Goal: Transaction & Acquisition: Purchase product/service

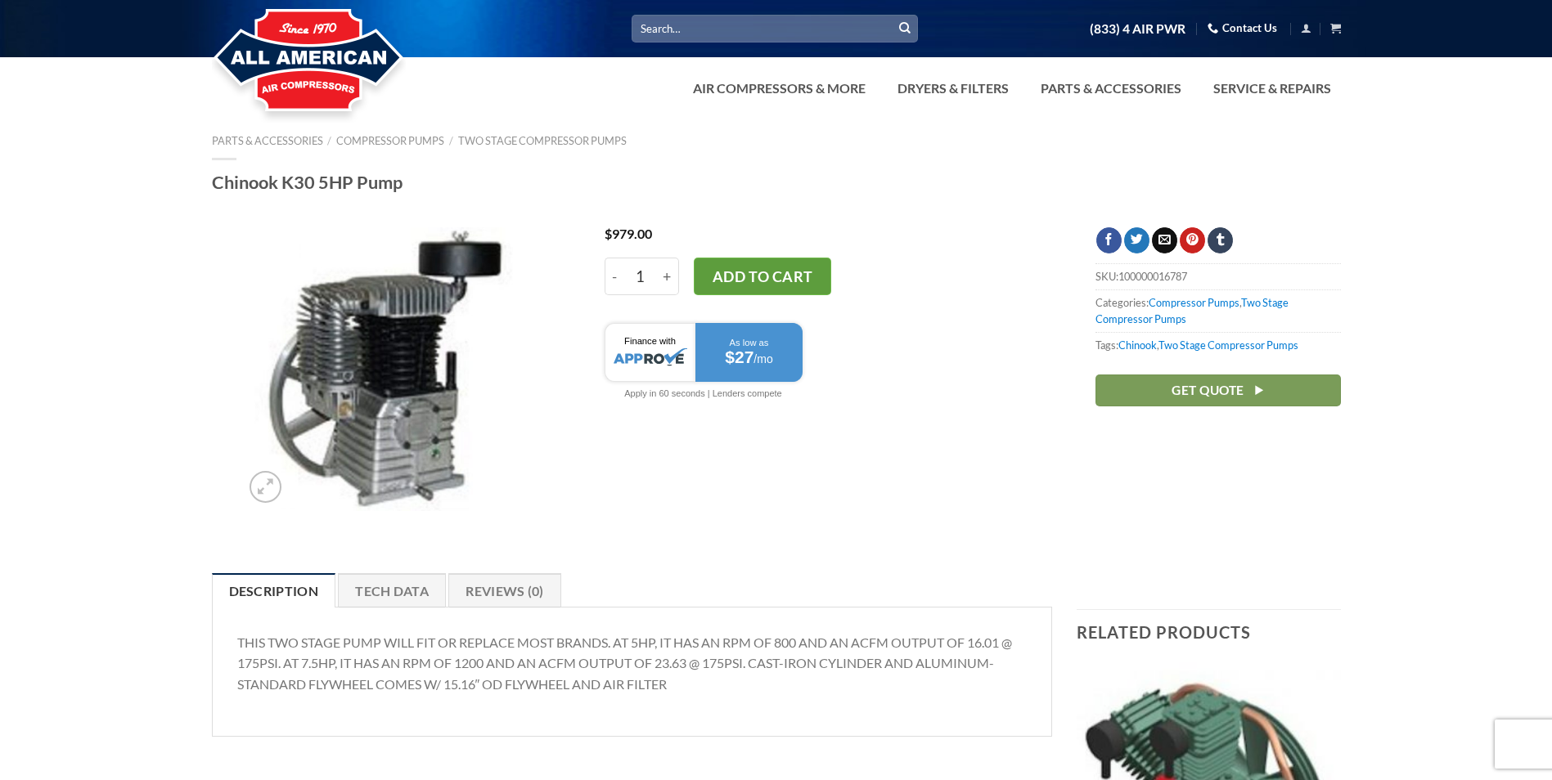
click at [784, 284] on button "Add to cart" at bounding box center [762, 277] width 137 height 38
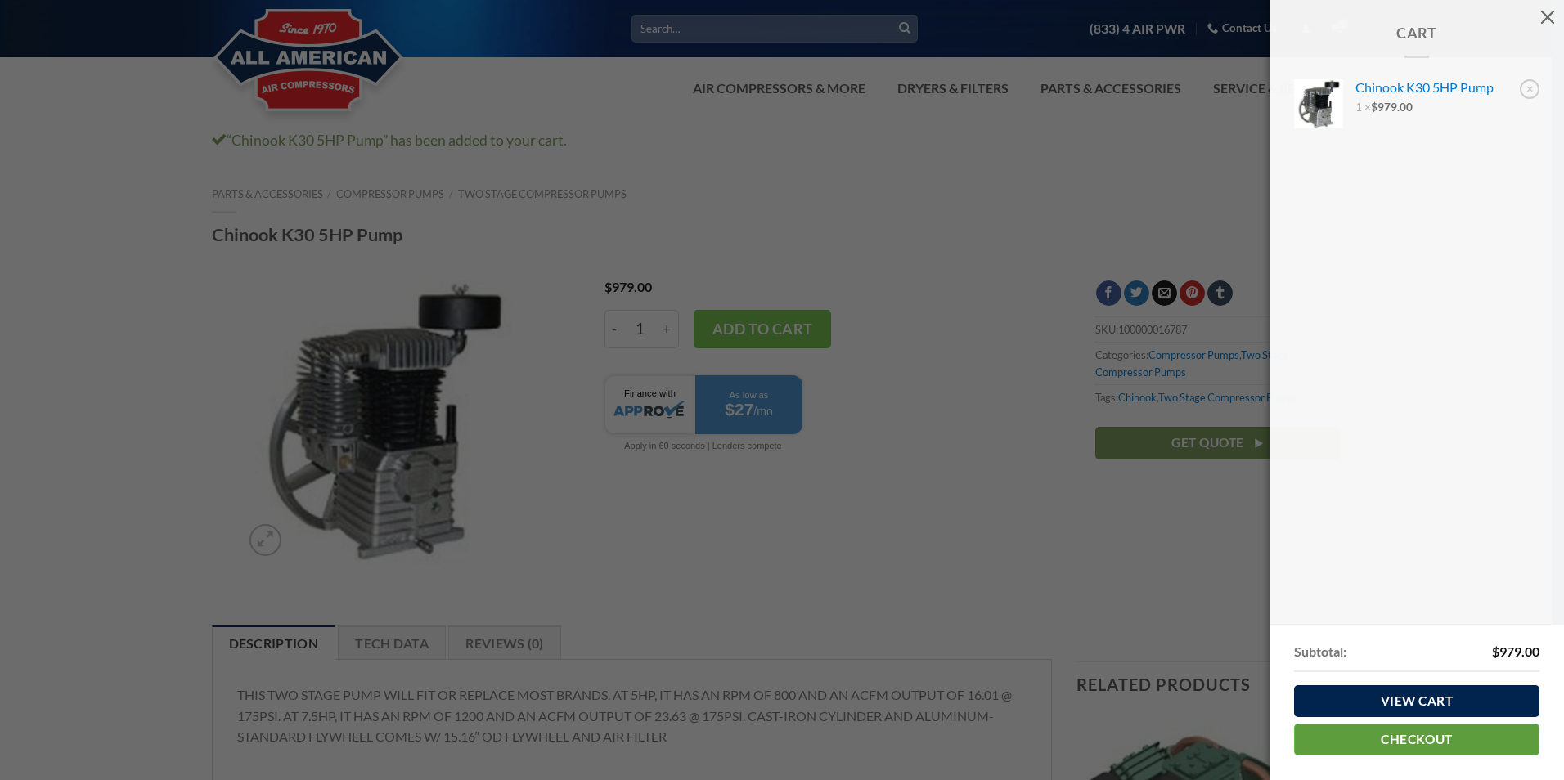
click at [1453, 736] on link "Checkout" at bounding box center [1416, 740] width 245 height 32
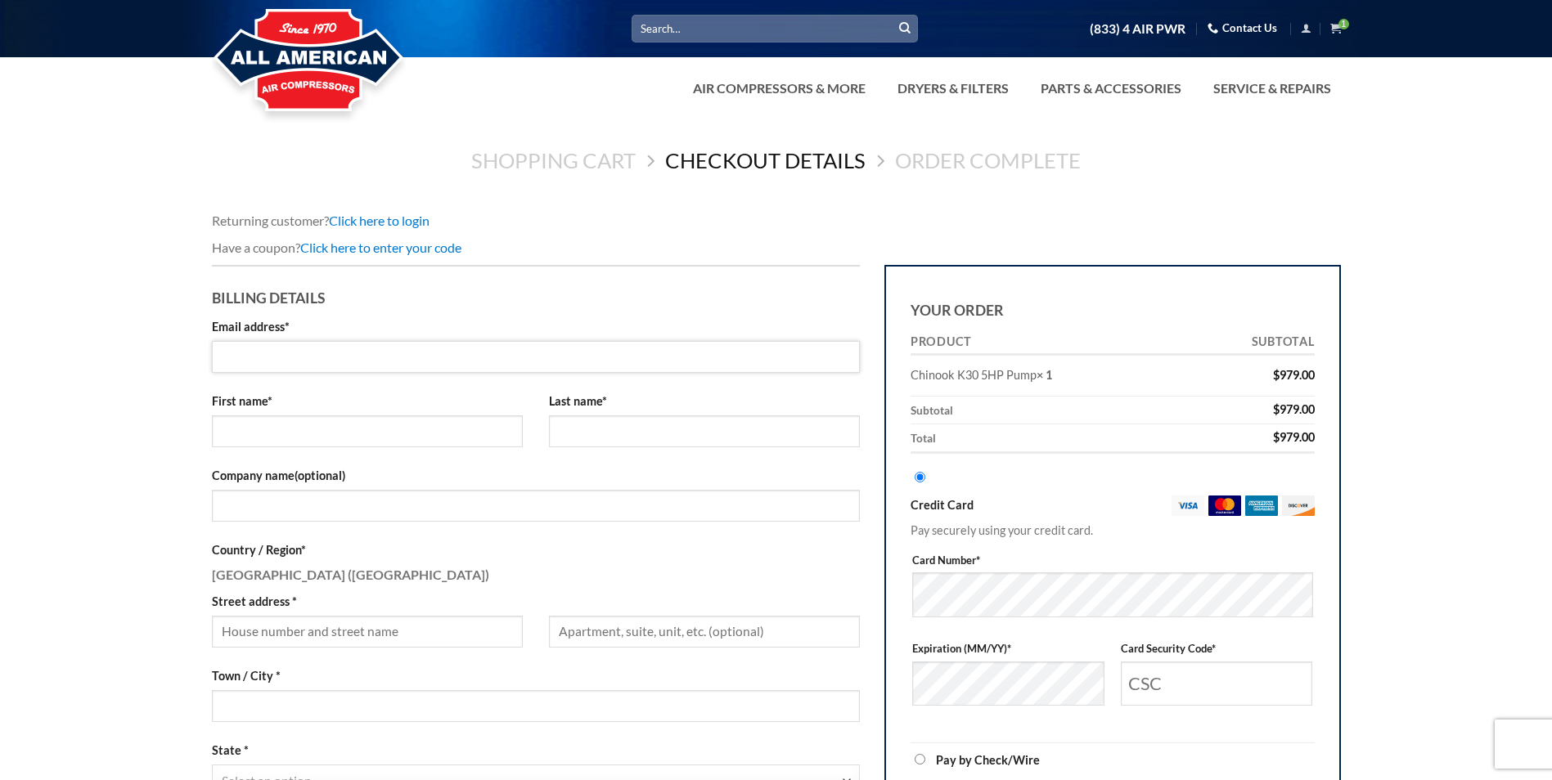
click at [356, 352] on input "Email address *" at bounding box center [536, 357] width 649 height 32
type input "pjbuttner@yahoo.com"
type input "Patrick"
type input "Buttner"
type input "Hudson Ridge Rd 1567"
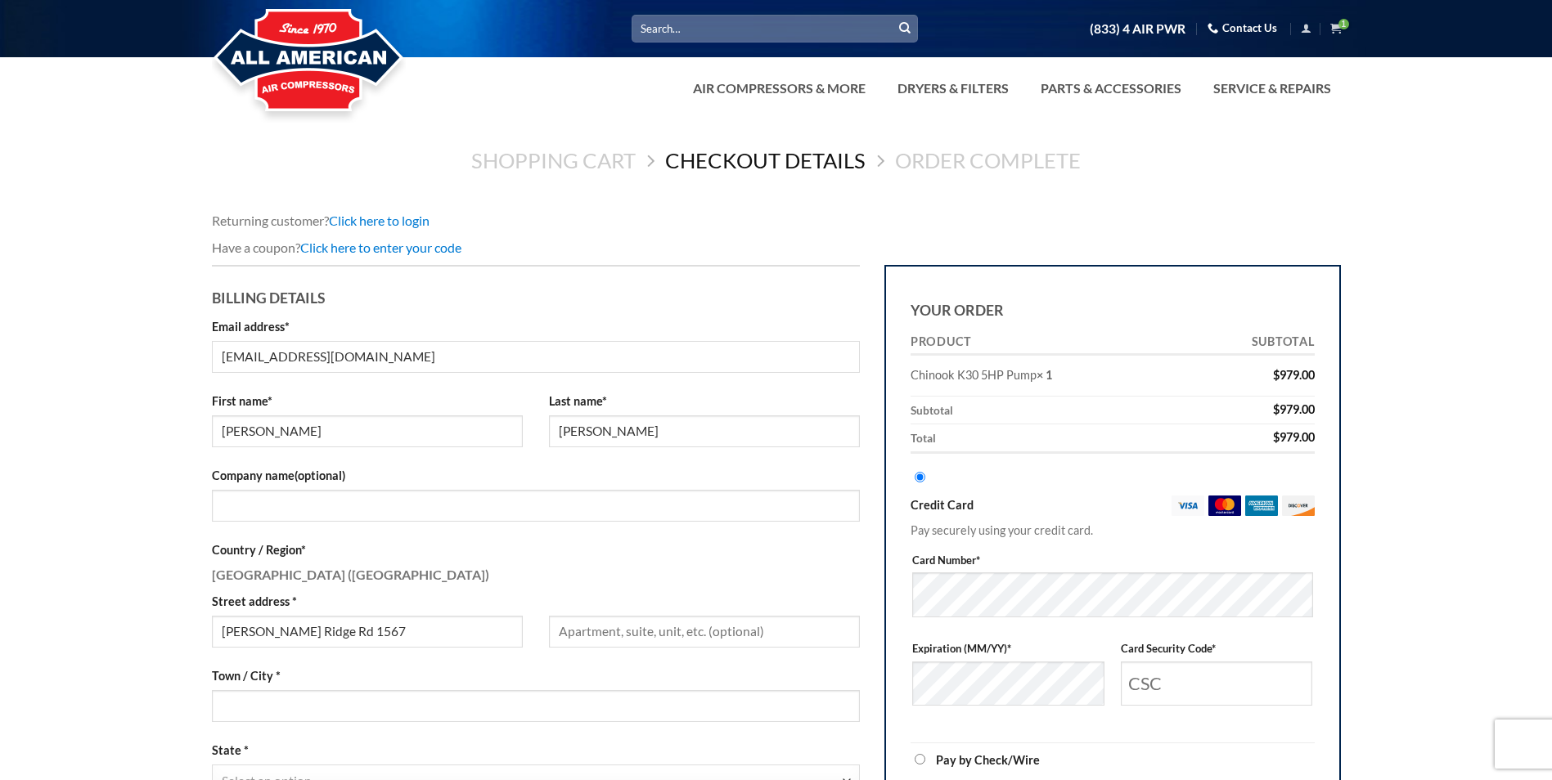
type input "Hillsboro"
select select "MO"
type input "63050"
type input "16365759669"
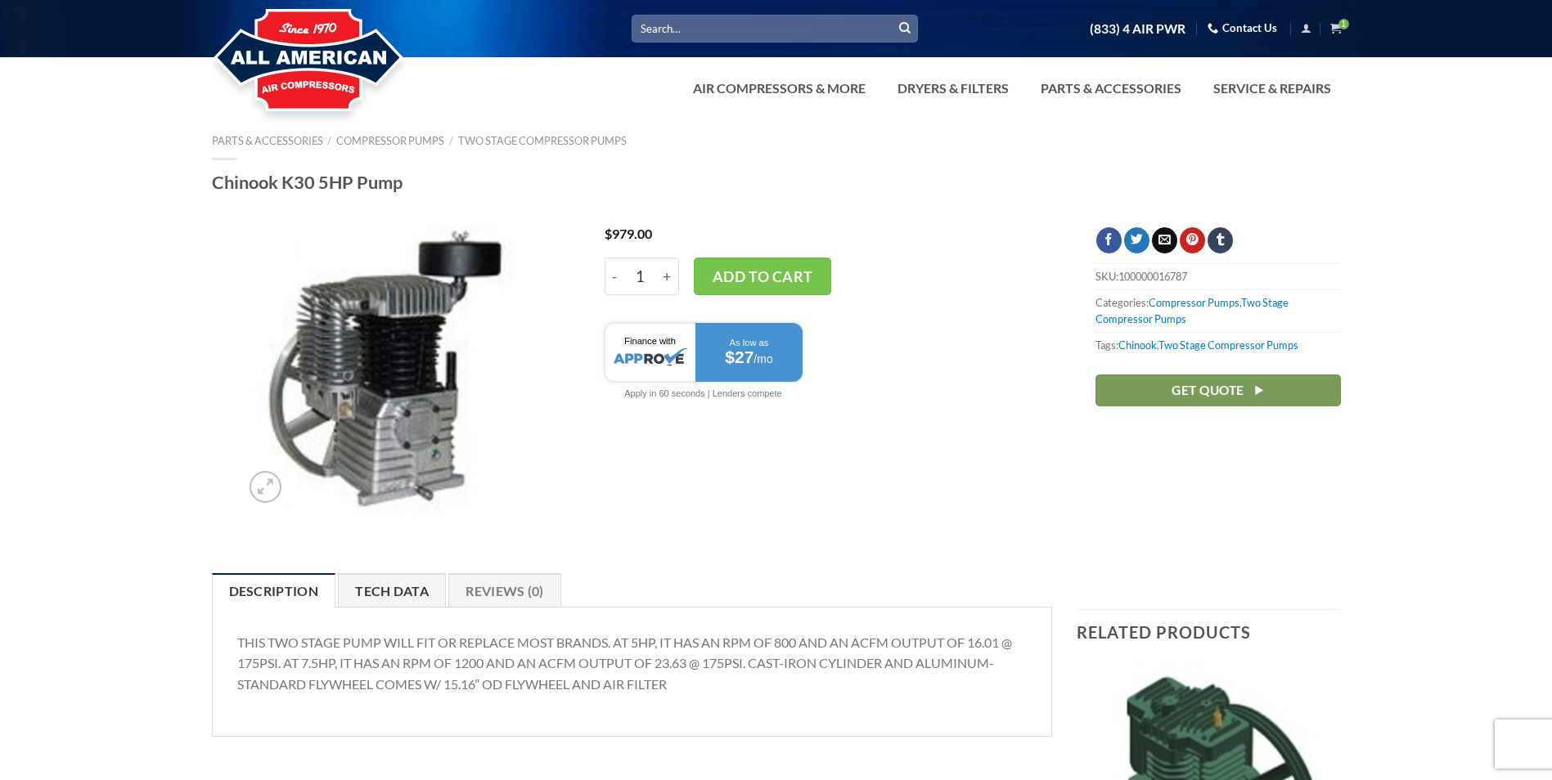
click at [400, 594] on link "Tech Data" at bounding box center [392, 590] width 108 height 34
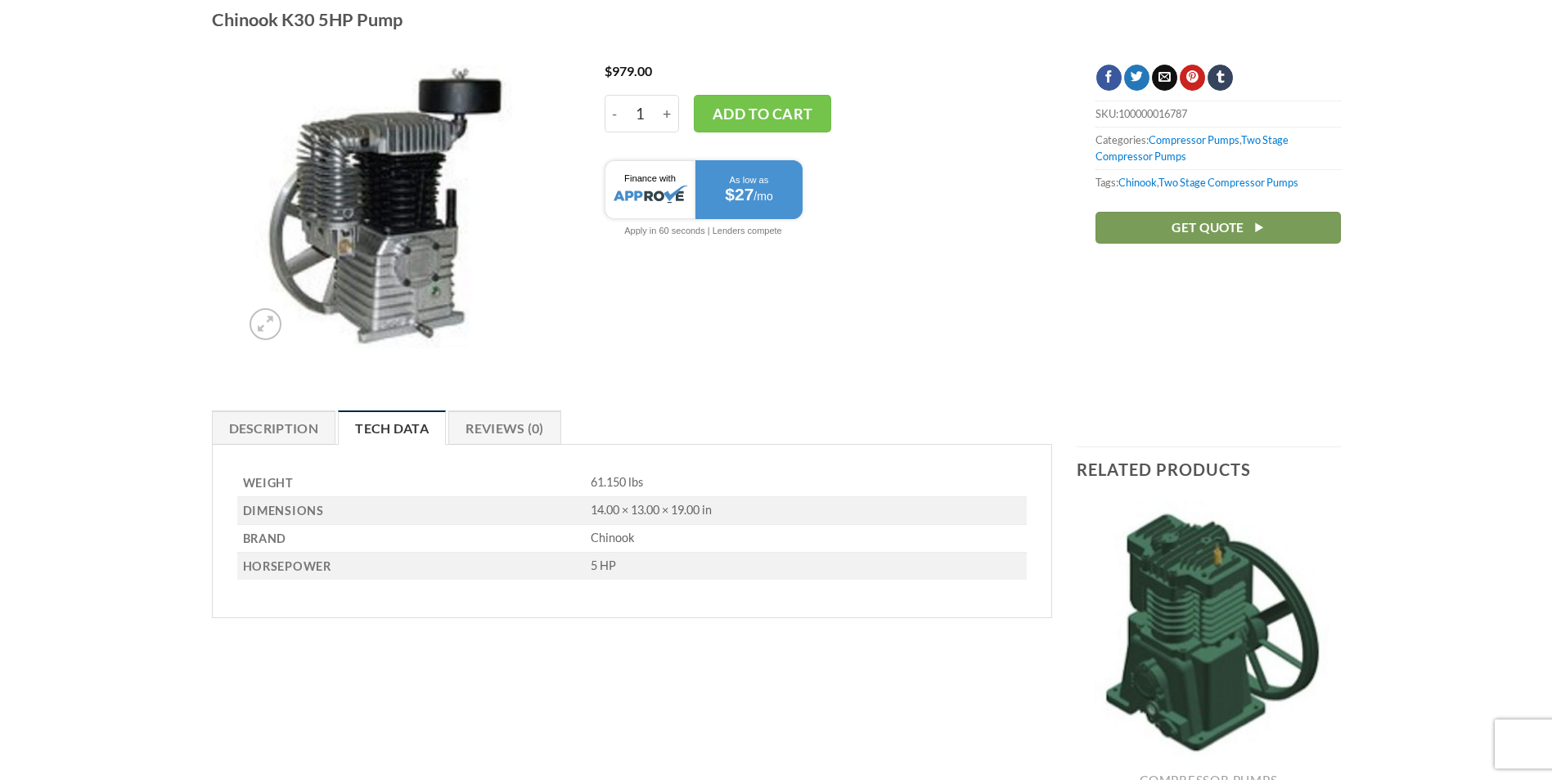
scroll to position [164, 0]
click at [294, 425] on link "Description" at bounding box center [274, 427] width 124 height 34
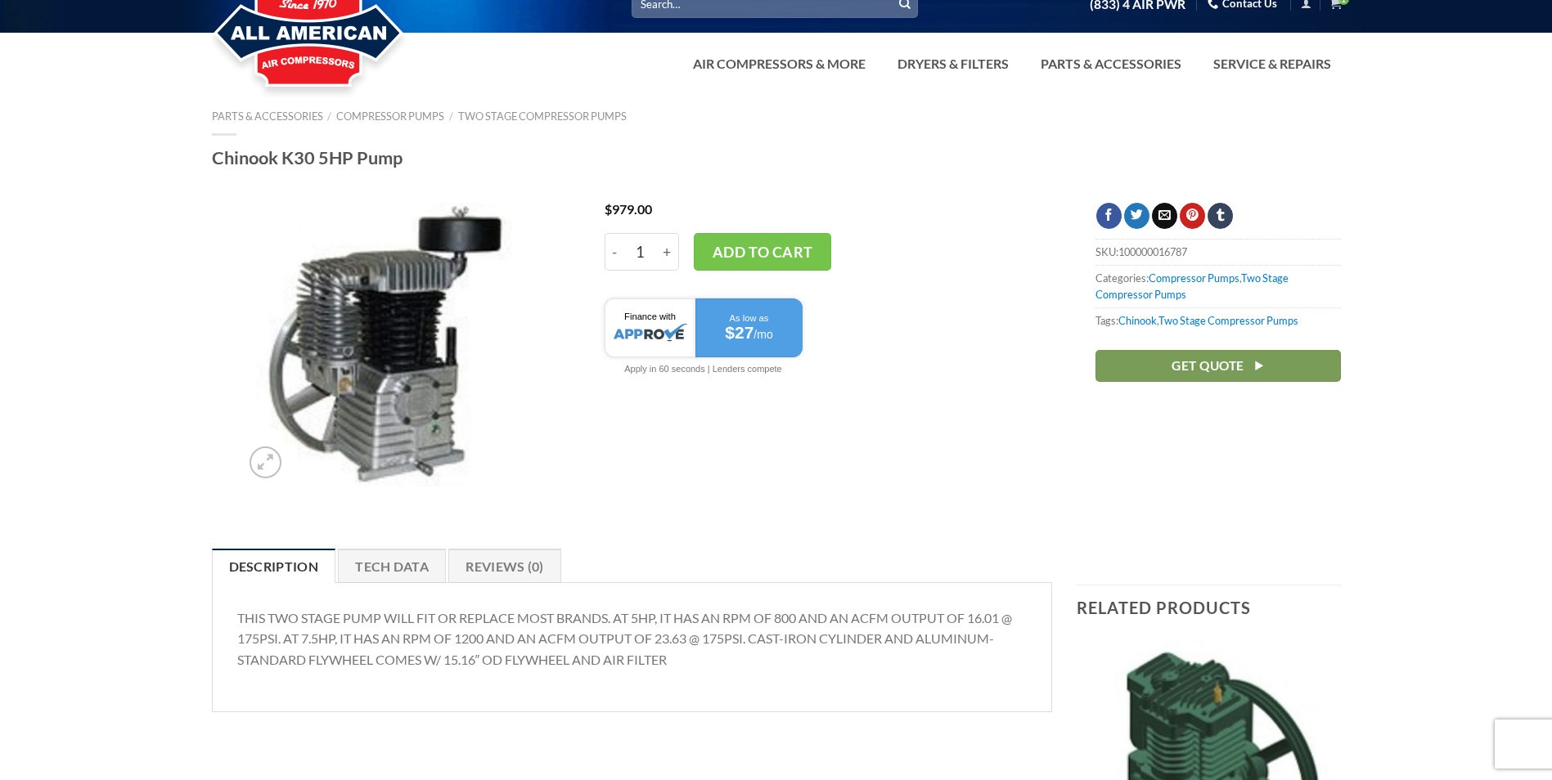
scroll to position [0, 0]
